Goal: Task Accomplishment & Management: Use online tool/utility

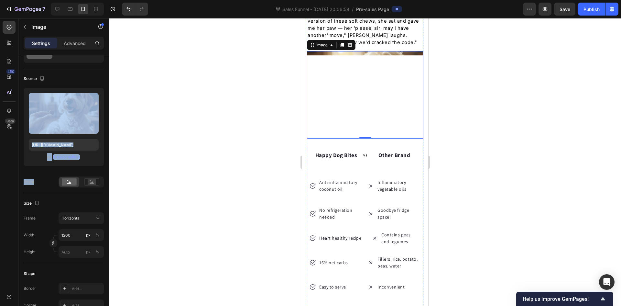
scroll to position [1336, 0]
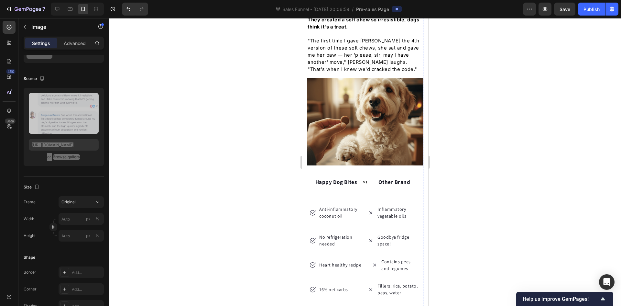
scroll to position [1239, 0]
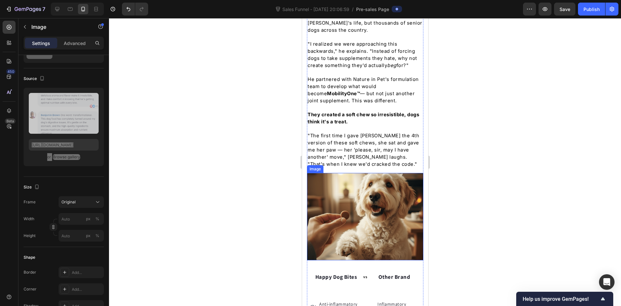
click at [360, 192] on img at bounding box center [365, 216] width 117 height 87
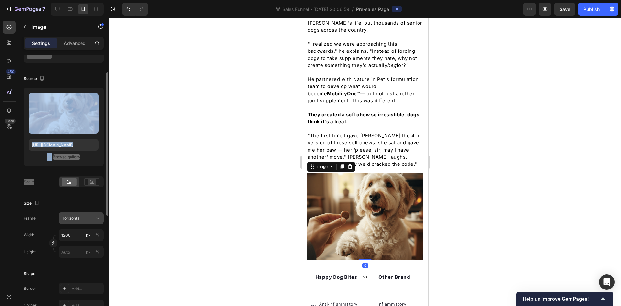
click at [78, 217] on span "Horizontal" at bounding box center [70, 218] width 19 height 6
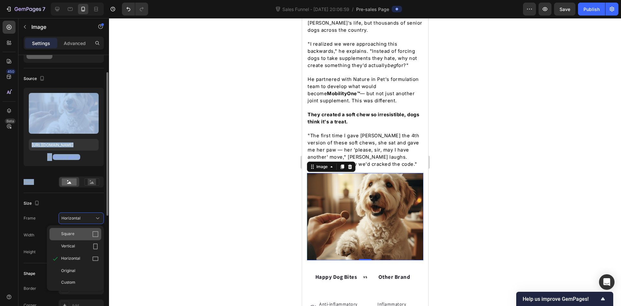
click at [68, 234] on span "Square" at bounding box center [67, 234] width 13 height 6
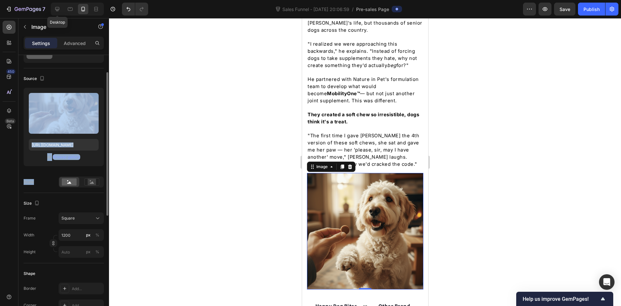
click at [57, 9] on icon at bounding box center [57, 9] width 4 height 4
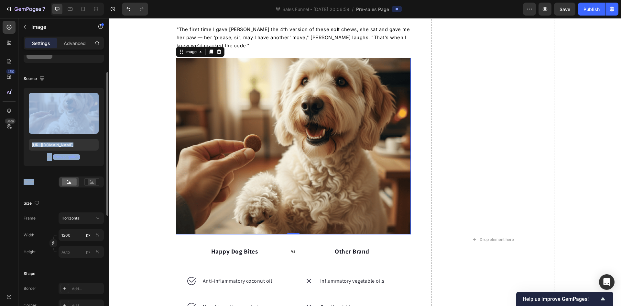
scroll to position [1480, 0]
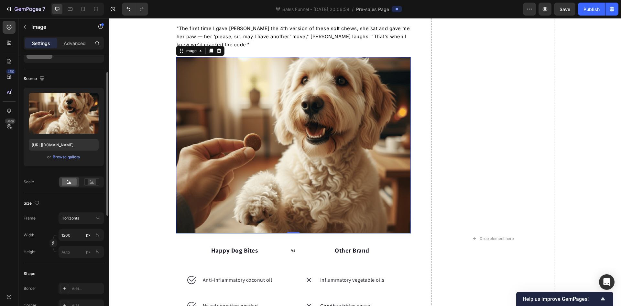
click at [89, 10] on div at bounding box center [77, 9] width 53 height 13
drag, startPoint x: 86, startPoint y: 10, endPoint x: 85, endPoint y: 78, distance: 67.6
click at [86, 10] on icon at bounding box center [83, 9] width 6 height 6
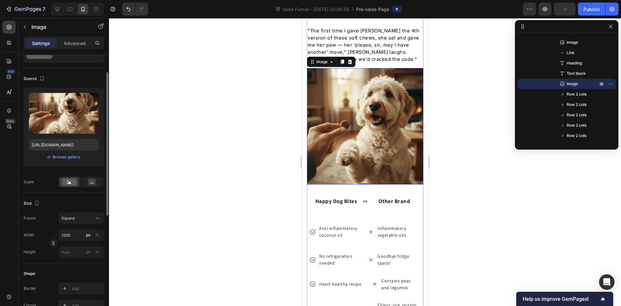
scroll to position [1302, 0]
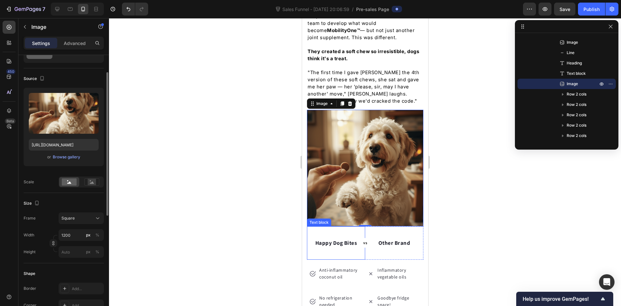
click at [311, 226] on div "Happy Dog Bites Text block" at bounding box center [336, 243] width 58 height 34
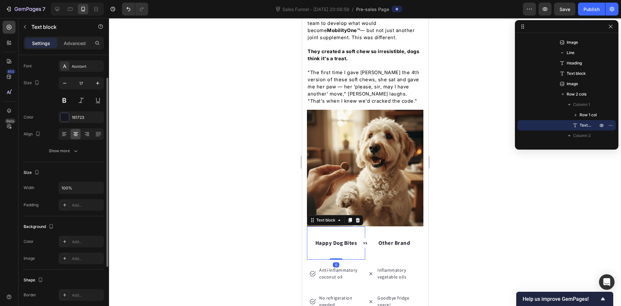
scroll to position [0, 0]
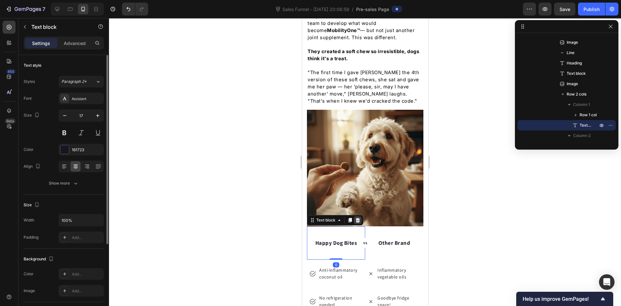
click at [357, 218] on icon at bounding box center [358, 220] width 4 height 5
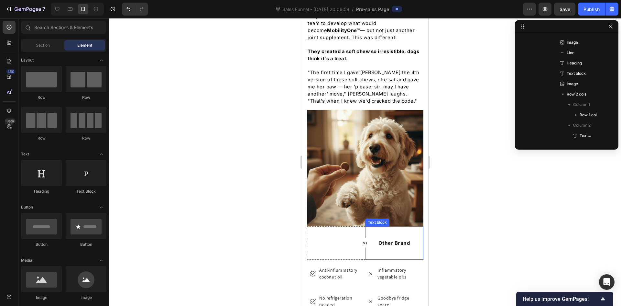
click at [417, 226] on div "Other Brand Text block" at bounding box center [394, 243] width 58 height 34
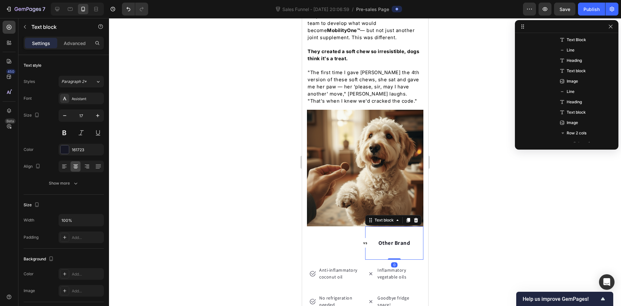
scroll to position [369, 0]
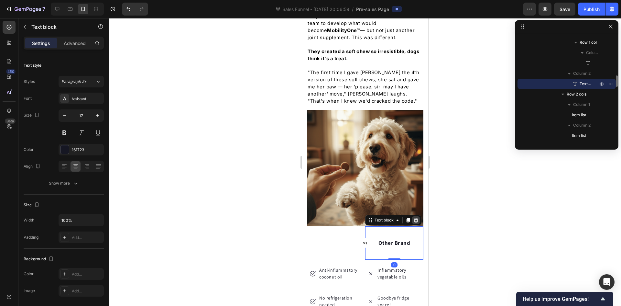
click at [414, 217] on icon at bounding box center [415, 219] width 5 height 5
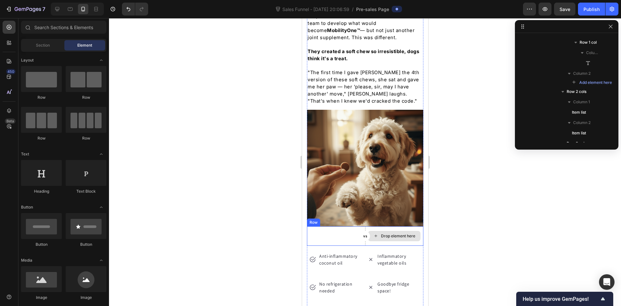
click at [418, 226] on div "Drop element here" at bounding box center [394, 235] width 58 height 19
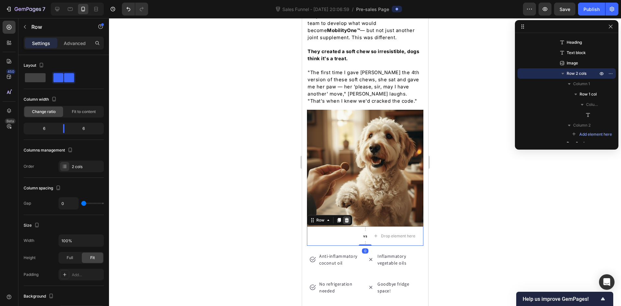
click at [349, 216] on div at bounding box center [347, 220] width 8 height 8
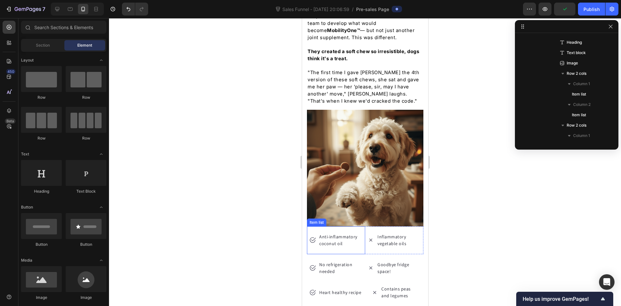
click at [307, 226] on div "Anti-inflammatory coconut oil" at bounding box center [336, 240] width 58 height 28
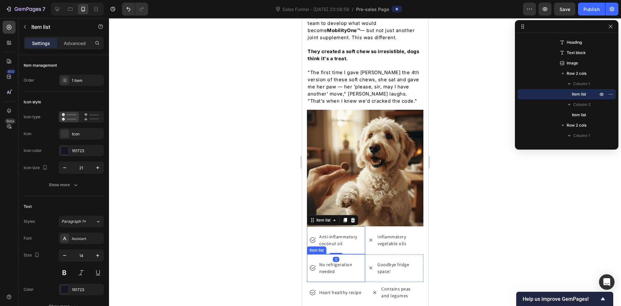
click at [310, 260] on div "No refrigeration needed" at bounding box center [336, 268] width 54 height 16
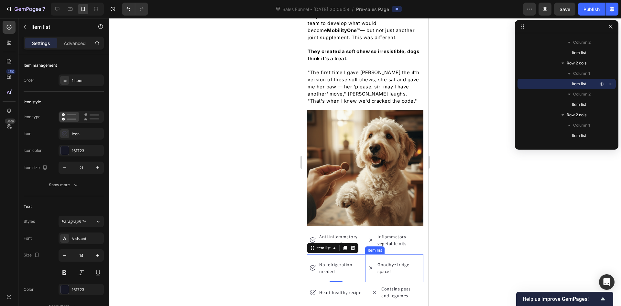
click at [418, 254] on div "Goodbye fridge space!" at bounding box center [394, 268] width 58 height 28
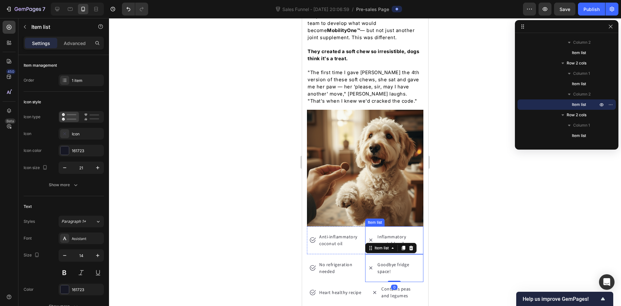
click at [414, 233] on p "Inflammatory vegetable oils" at bounding box center [398, 240] width 43 height 14
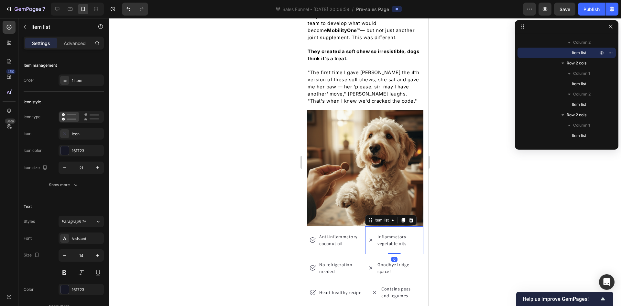
click at [416, 226] on div "Inflammatory vegetable oils" at bounding box center [394, 240] width 58 height 28
click at [409, 217] on icon at bounding box center [410, 219] width 5 height 5
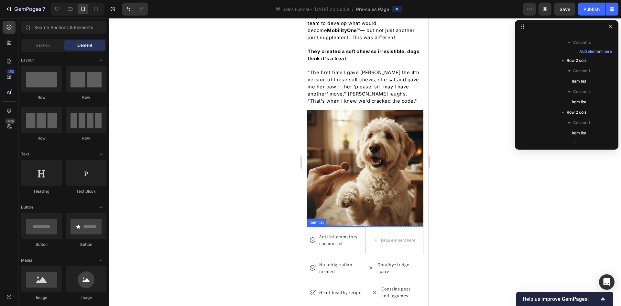
click at [327, 226] on div "Anti-inflammatory coconut oil" at bounding box center [336, 240] width 58 height 28
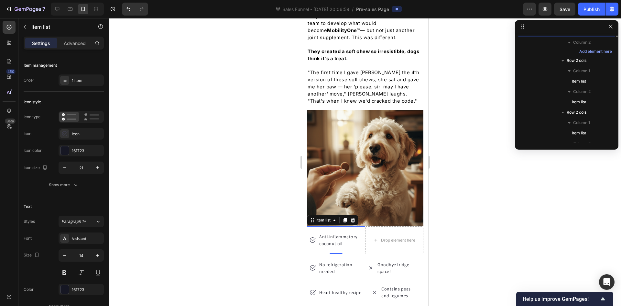
scroll to position [379, 0]
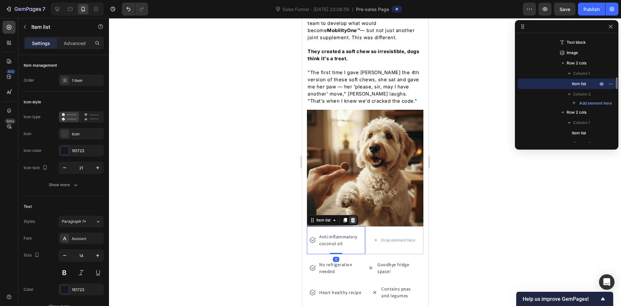
click at [353, 218] on icon at bounding box center [353, 220] width 4 height 5
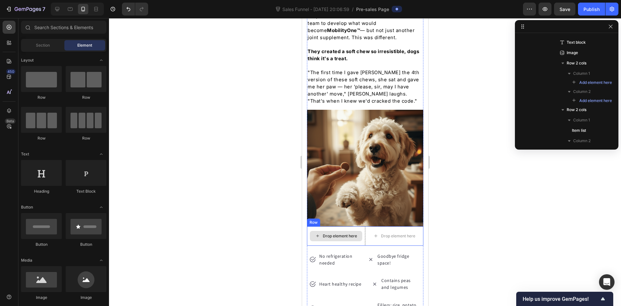
click at [324, 226] on div "Drop element here" at bounding box center [336, 235] width 58 height 19
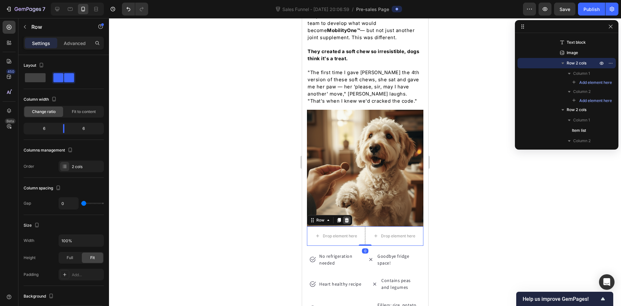
click at [348, 217] on icon at bounding box center [346, 219] width 5 height 5
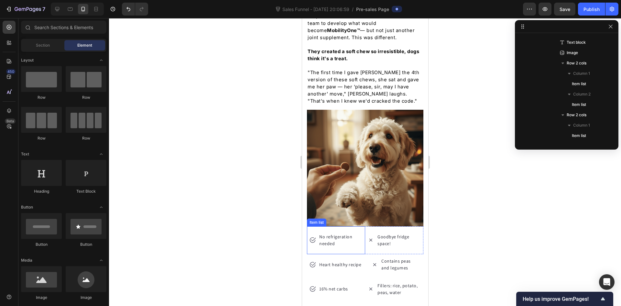
click at [342, 226] on div "No refrigeration needed" at bounding box center [336, 240] width 58 height 28
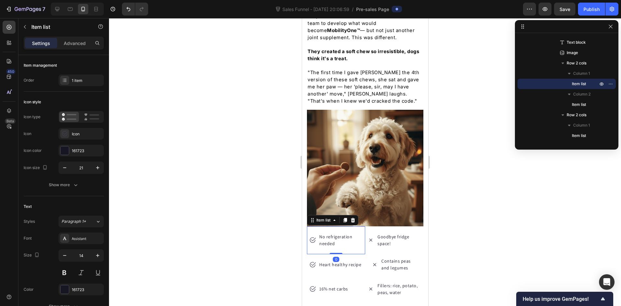
click at [351, 217] on icon at bounding box center [352, 219] width 5 height 5
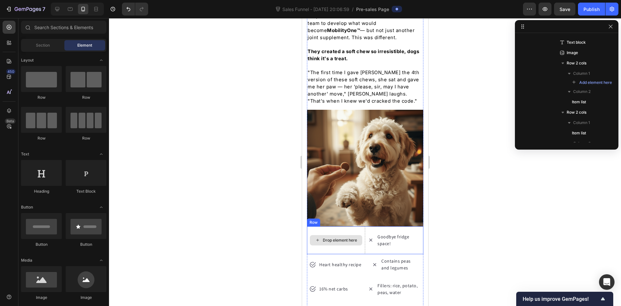
click at [345, 226] on div "Drop element here" at bounding box center [336, 240] width 58 height 28
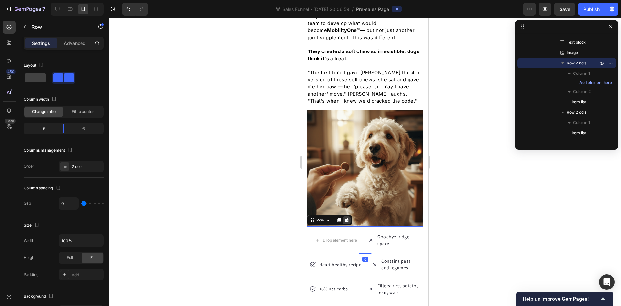
click at [348, 216] on div at bounding box center [347, 220] width 8 height 8
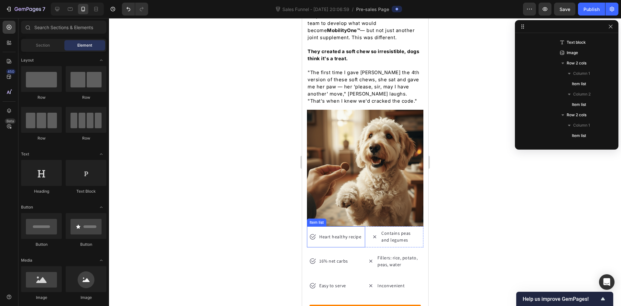
click at [344, 226] on div "Heart healthy recipe" at bounding box center [336, 236] width 58 height 21
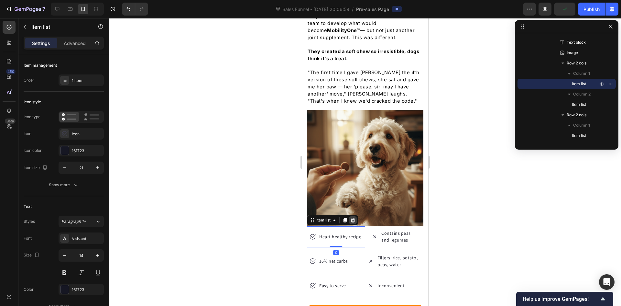
click at [353, 218] on icon at bounding box center [353, 220] width 4 height 5
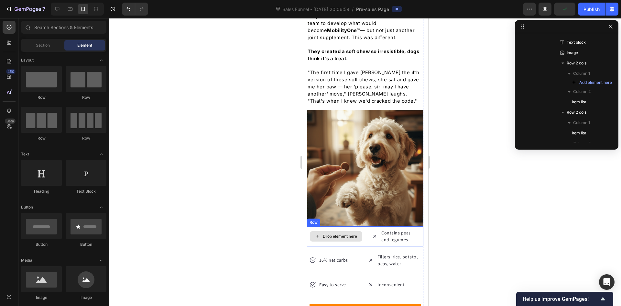
click at [341, 226] on div "Drop element here" at bounding box center [336, 236] width 58 height 20
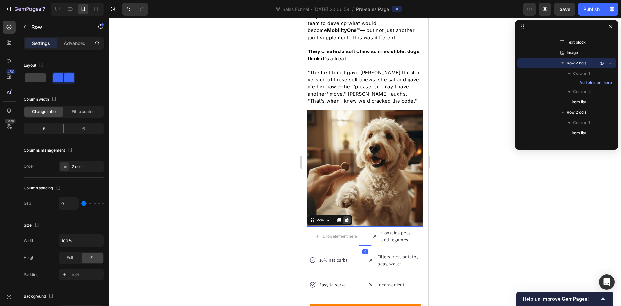
click at [347, 218] on icon at bounding box center [347, 220] width 4 height 5
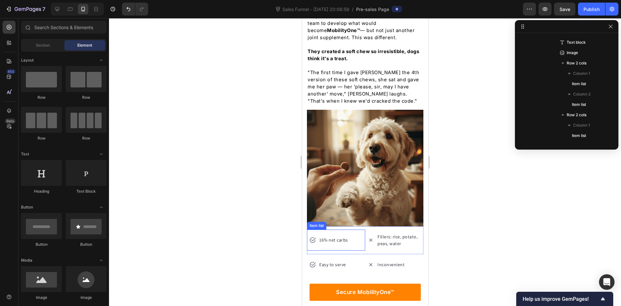
click at [348, 229] on div "16% net carbs" at bounding box center [336, 239] width 58 height 21
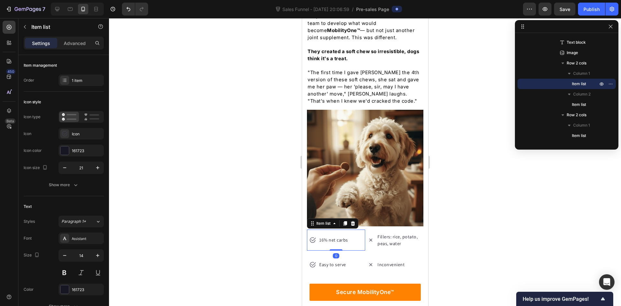
click at [351, 221] on icon at bounding box center [352, 223] width 5 height 5
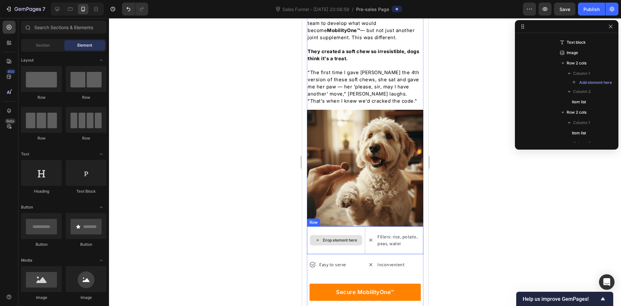
click at [350, 226] on div "Drop element here" at bounding box center [336, 240] width 58 height 28
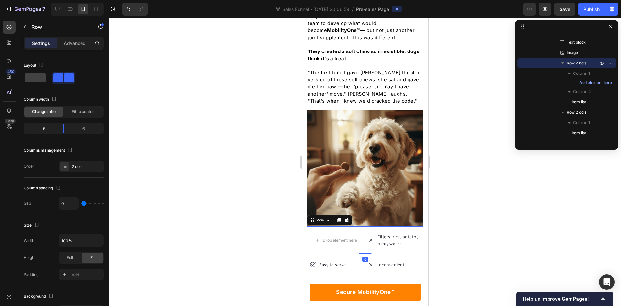
click at [348, 218] on icon at bounding box center [347, 220] width 4 height 5
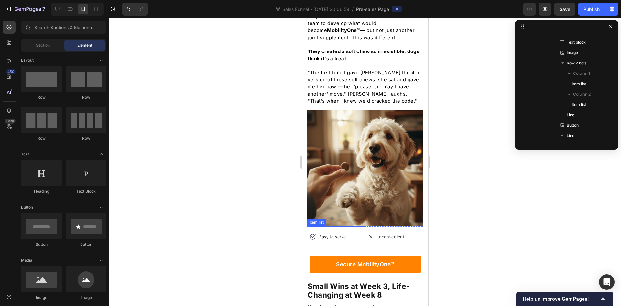
click at [354, 226] on div "Easy to serve" at bounding box center [336, 236] width 58 height 21
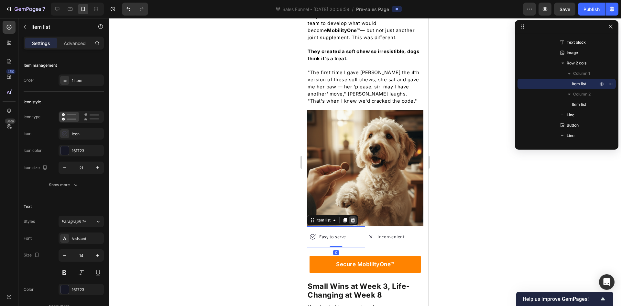
click at [351, 217] on icon at bounding box center [352, 219] width 5 height 5
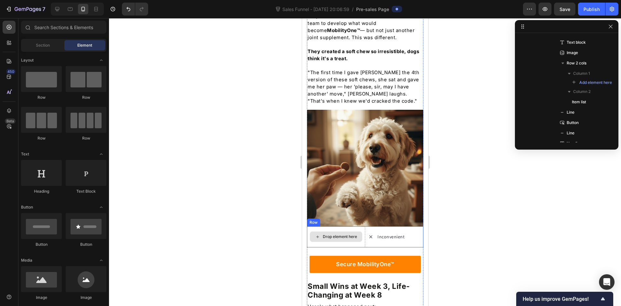
click at [354, 226] on div "Drop element here" at bounding box center [336, 236] width 58 height 21
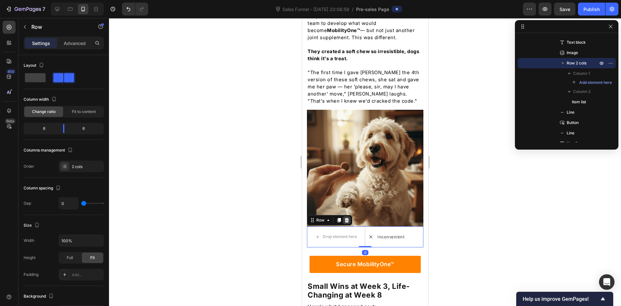
click at [348, 218] on icon at bounding box center [347, 220] width 4 height 5
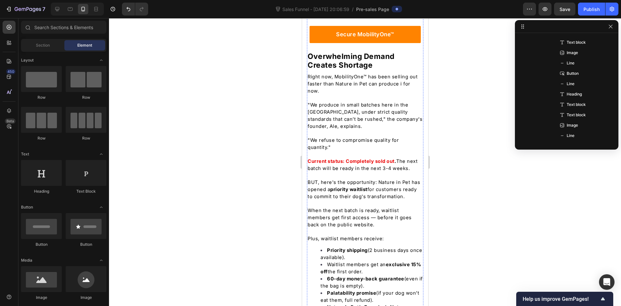
scroll to position [2434, 0]
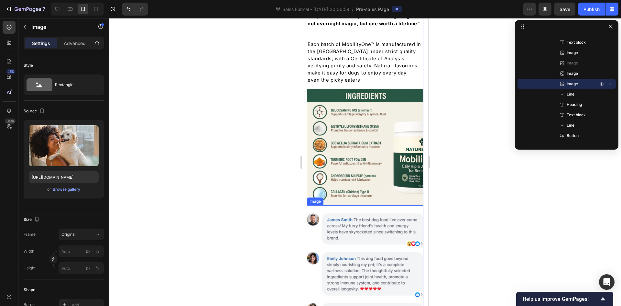
scroll to position [2176, 0]
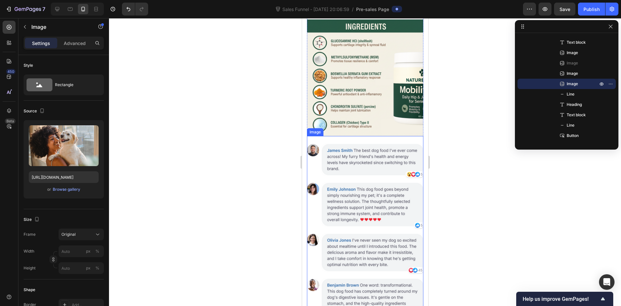
click at [387, 205] on img at bounding box center [365, 282] width 117 height 293
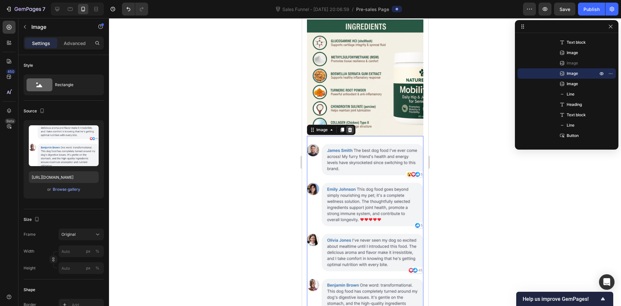
click at [349, 128] on icon at bounding box center [350, 130] width 4 height 5
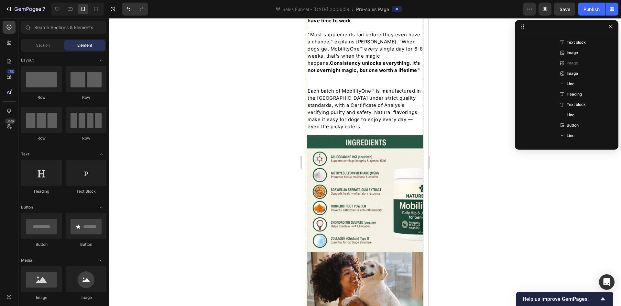
scroll to position [2046, 0]
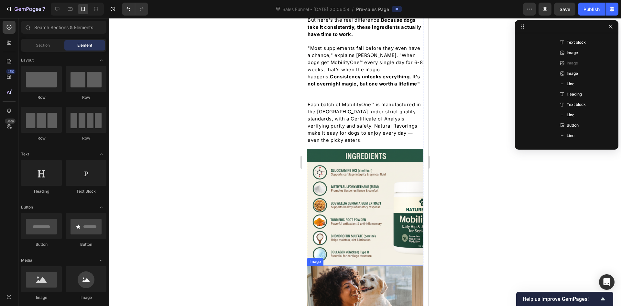
click at [365, 265] on img at bounding box center [365, 296] width 117 height 63
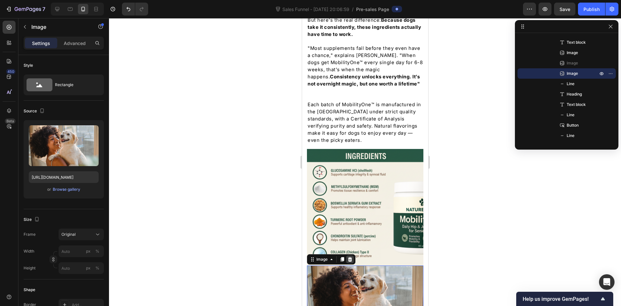
click at [350, 257] on icon at bounding box center [350, 259] width 4 height 5
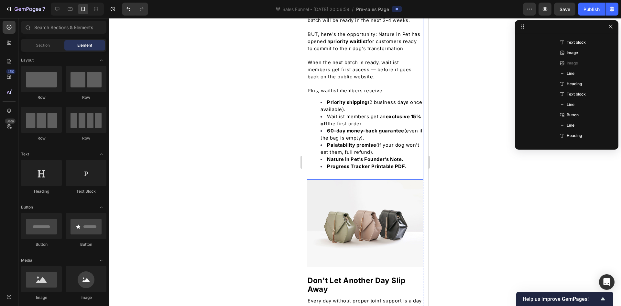
scroll to position [2564, 0]
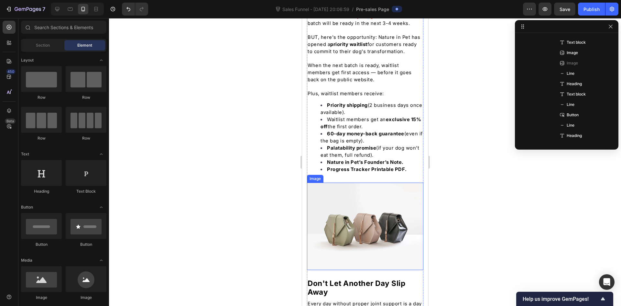
click at [380, 206] on img at bounding box center [365, 226] width 117 height 87
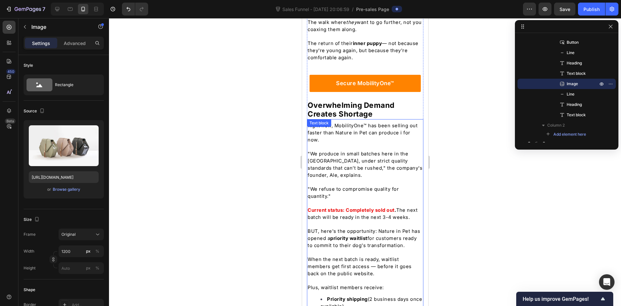
scroll to position [2370, 0]
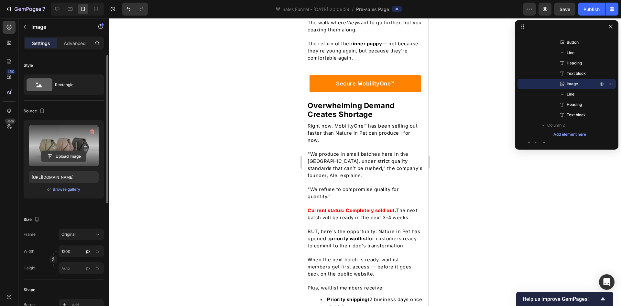
click at [66, 156] on input "file" at bounding box center [63, 156] width 45 height 11
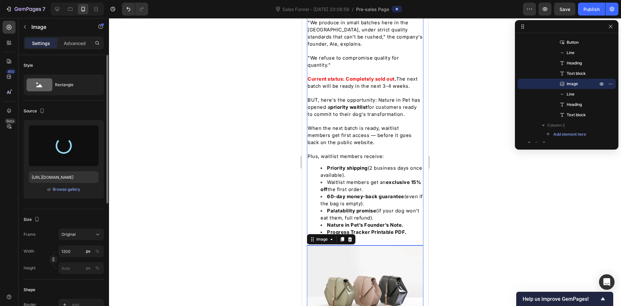
scroll to position [2467, 0]
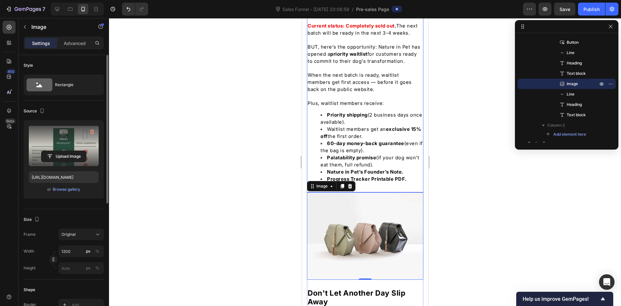
type input "[URL][DOMAIN_NAME]"
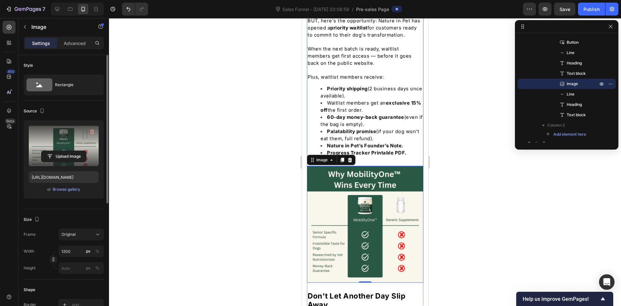
scroll to position [2596, 0]
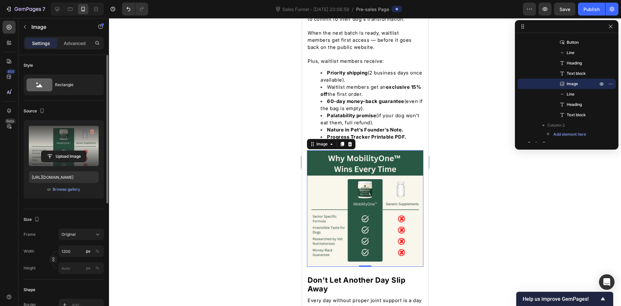
click at [282, 215] on div at bounding box center [365, 162] width 512 height 288
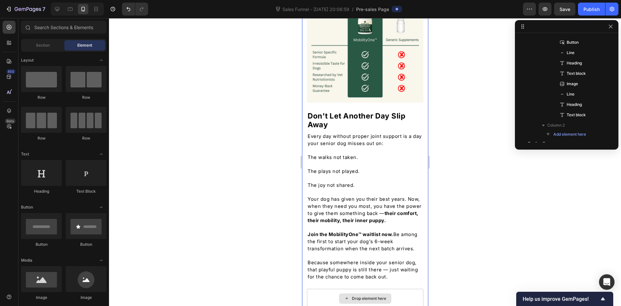
scroll to position [2758, 0]
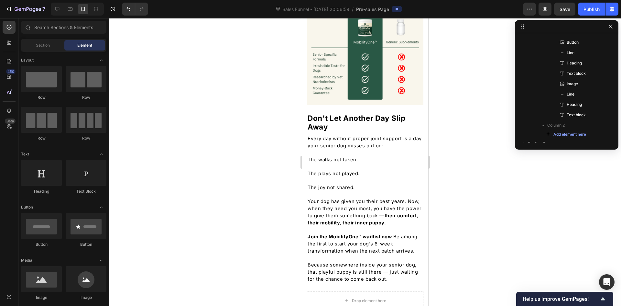
click at [566, 13] on div "7 Sales Funnel - [DATE] 20:06:59 / Pre-sales Page Preview Save Publish" at bounding box center [310, 9] width 621 height 18
click at [565, 8] on div "7 Sales Funnel - [DATE] 20:06:59 / Pre-sales Page Preview Save Publish" at bounding box center [310, 9] width 621 height 18
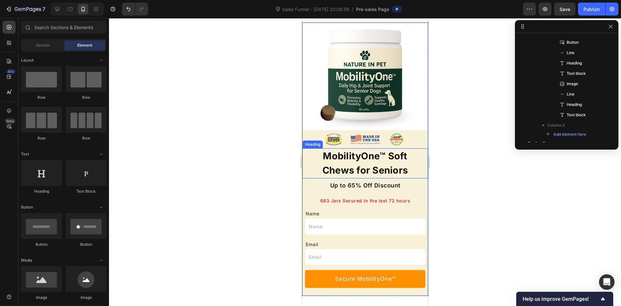
scroll to position [2955, 0]
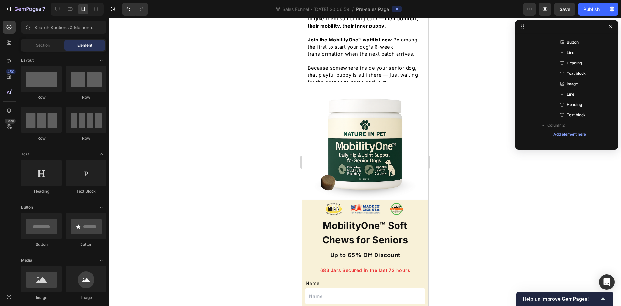
click at [567, 7] on div "7 Sales Funnel - [DATE] 20:06:59 / Pre-sales Page Preview Save Publish" at bounding box center [310, 9] width 621 height 18
click at [568, 9] on div "7 Sales Funnel - [DATE] 20:06:59 / Pre-sales Page Preview Save Publish" at bounding box center [310, 9] width 621 height 18
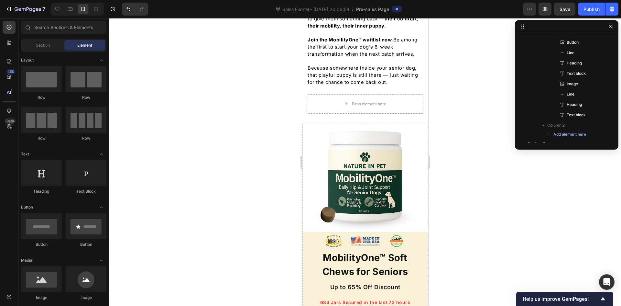
click at [475, 101] on div at bounding box center [365, 162] width 512 height 288
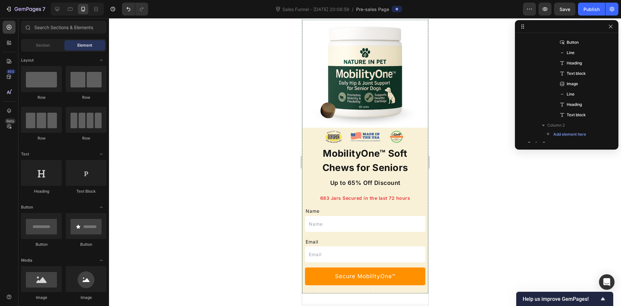
scroll to position [2990, 0]
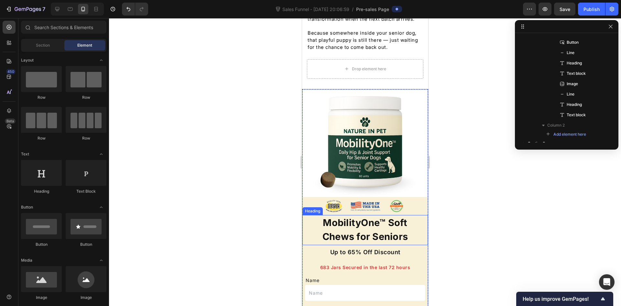
click at [374, 215] on h3 "MobilityOne™ Soft Chews for Seniors" at bounding box center [365, 229] width 112 height 29
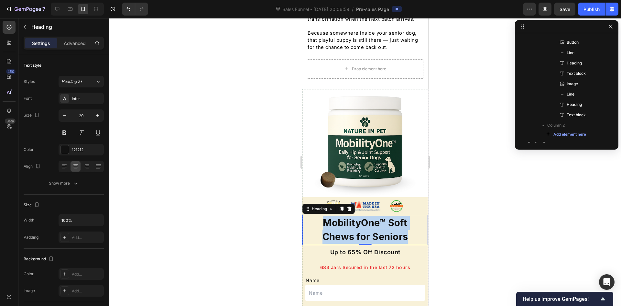
click at [374, 216] on p "MobilityOne™ Soft Chews for Seniors" at bounding box center [365, 230] width 111 height 28
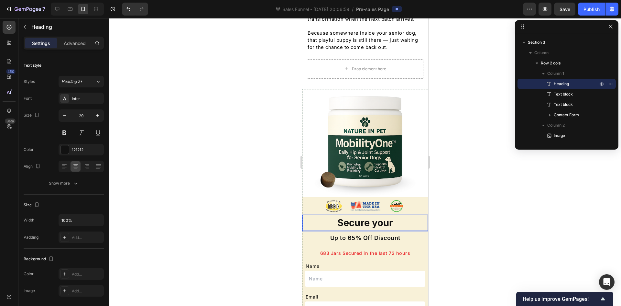
click at [381, 216] on p "Secure your" at bounding box center [365, 223] width 111 height 14
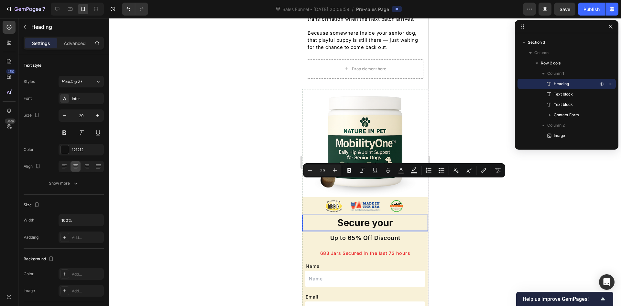
click at [391, 216] on p "Secure your" at bounding box center [365, 223] width 111 height 14
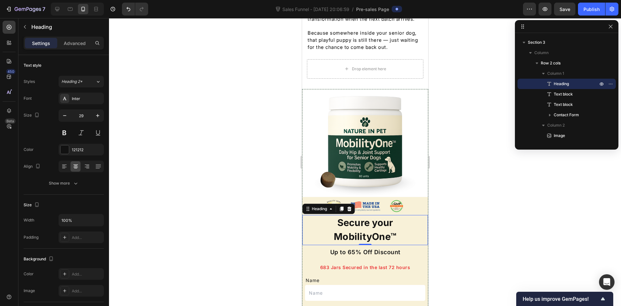
click at [243, 158] on div at bounding box center [365, 162] width 512 height 288
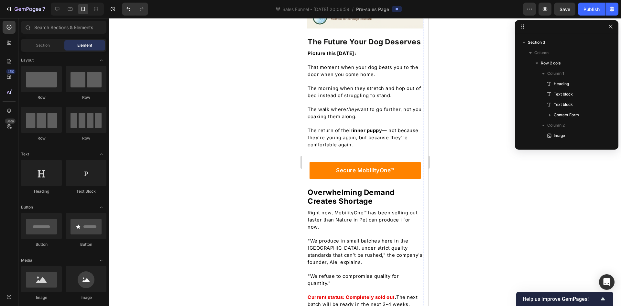
scroll to position [2375, 0]
